Goal: Task Accomplishment & Management: Use online tool/utility

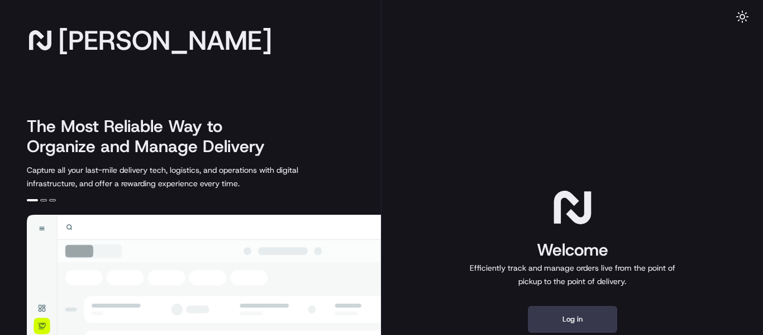
click at [458, 92] on div "Welcome Efficiently track and manage orders live from the point of pickup to th…" at bounding box center [573, 258] width 382 height 517
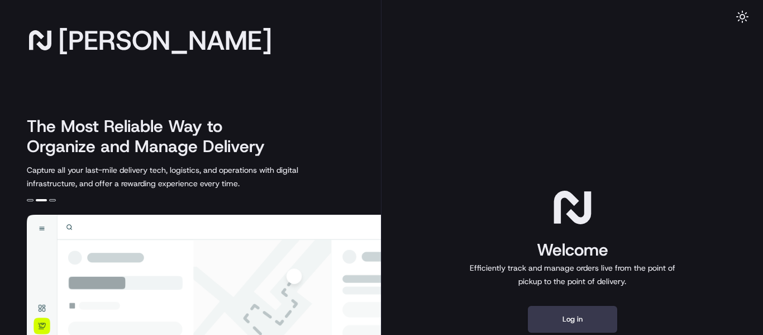
click at [496, 146] on div "Welcome Efficiently track and manage orders live from the point of pickup to th…" at bounding box center [573, 258] width 382 height 517
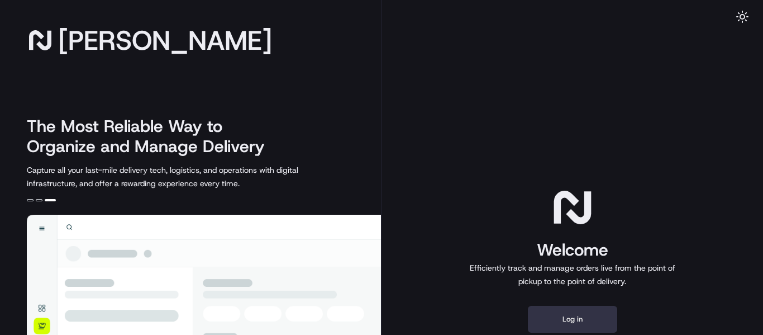
click at [587, 321] on button "Log in" at bounding box center [572, 319] width 89 height 27
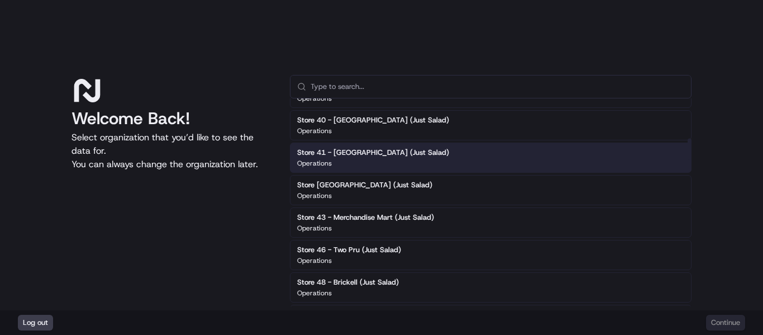
scroll to position [391, 0]
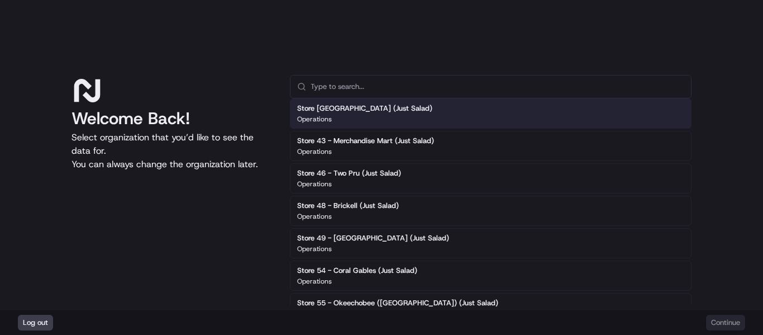
click at [541, 31] on div "Welcome Back! Select organization that you’d like to see the data for. You can …" at bounding box center [381, 155] width 763 height 310
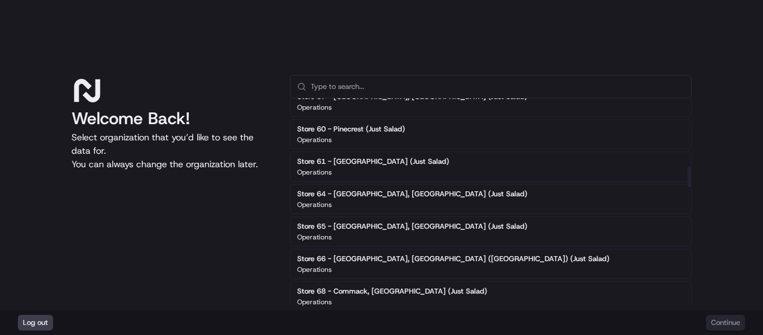
scroll to position [661, 0]
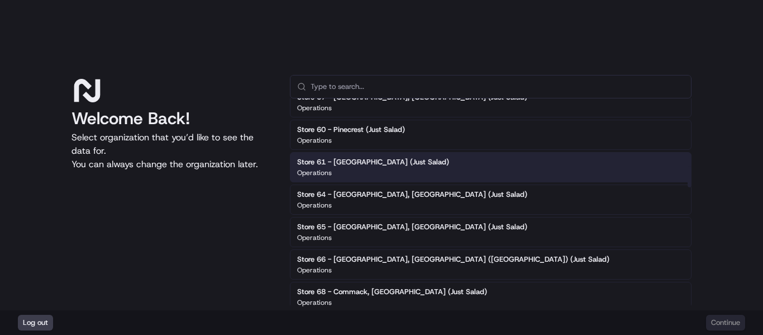
click at [462, 166] on div "Store 61 - Port St Lucie (Just Salad) Operations" at bounding box center [491, 167] width 402 height 30
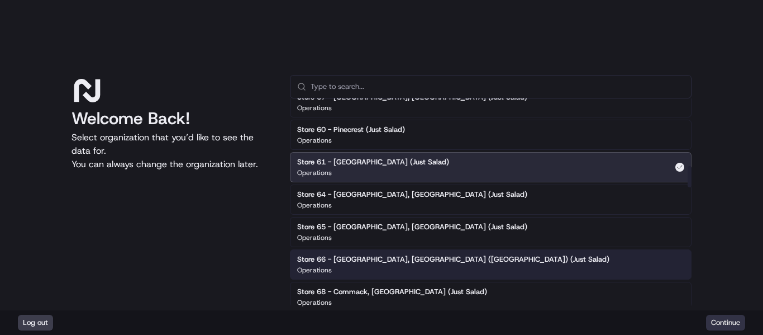
click at [725, 325] on button "Continue" at bounding box center [725, 323] width 39 height 16
